Goal: Information Seeking & Learning: Understand process/instructions

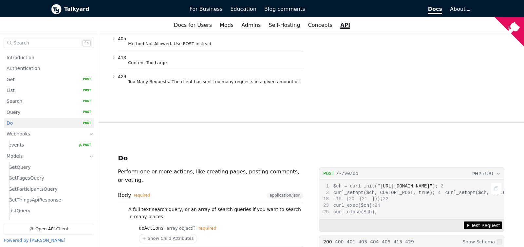
scroll to position [2167, 0]
click at [432, 184] on span ""[URL][DOMAIN_NAME]"" at bounding box center [404, 186] width 55 height 5
copy span "do"
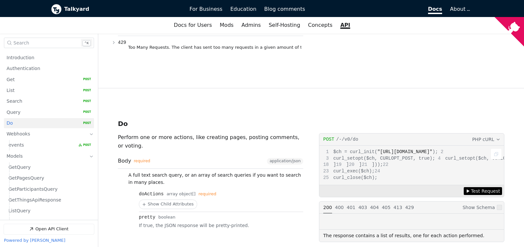
scroll to position [36, 0]
click at [477, 188] on span "Test Request" at bounding box center [485, 191] width 29 height 7
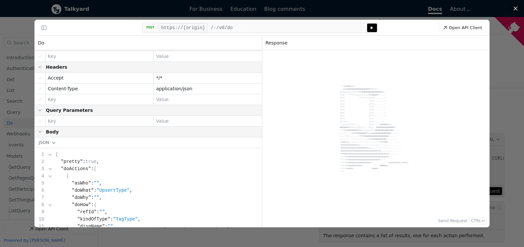
scroll to position [84, 0]
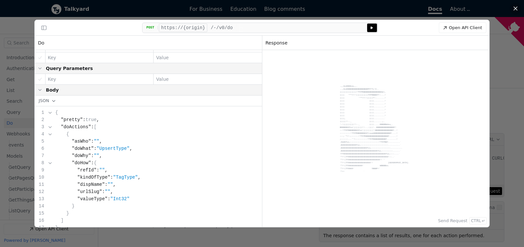
click at [362, 120] on div "Powered By [DOMAIN_NAME] .,,uod8B8bou,,. ..,uod8BBBBBBBBBBBBBBBBRPFT?l!i:. ||||…" at bounding box center [376, 131] width 72 height 156
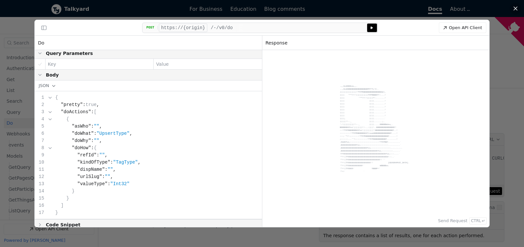
scroll to position [99, 0]
click at [105, 131] on span ""UpsertType"" at bounding box center [113, 133] width 33 height 5
click at [0, 0] on span "Code Snippet (Collapsed)" at bounding box center [0, 0] width 0 height 0
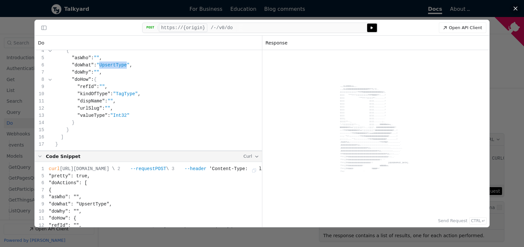
scroll to position [247, 0]
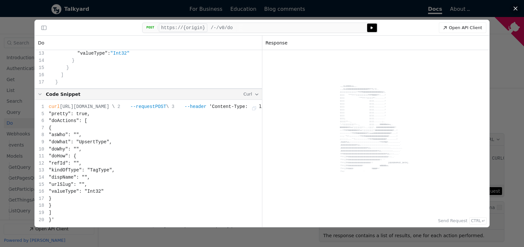
click at [70, 121] on span ""doActions": [" at bounding box center [68, 120] width 39 height 5
copy span "doActions"
drag, startPoint x: 77, startPoint y: 197, endPoint x: 42, endPoint y: 136, distance: 69.7
click at [42, 136] on div "curl [URL][DOMAIN_NAME] \ --request POST \ --header 'Content-Type: application/…" at bounding box center [148, 163] width 227 height 127
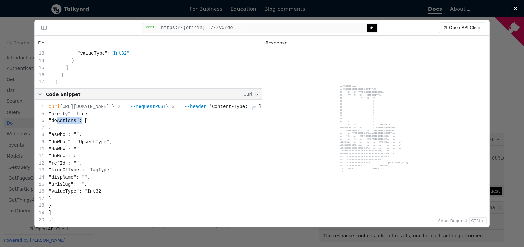
copy code ""asWho": "", "doWhat": "UpsertType", "doWhy": "", "doHow": { "refId": "", "kind…"
click at [67, 114] on span ""pretty": true," at bounding box center [69, 113] width 41 height 5
copy span "pretty"
